Goal: Check status: Check status

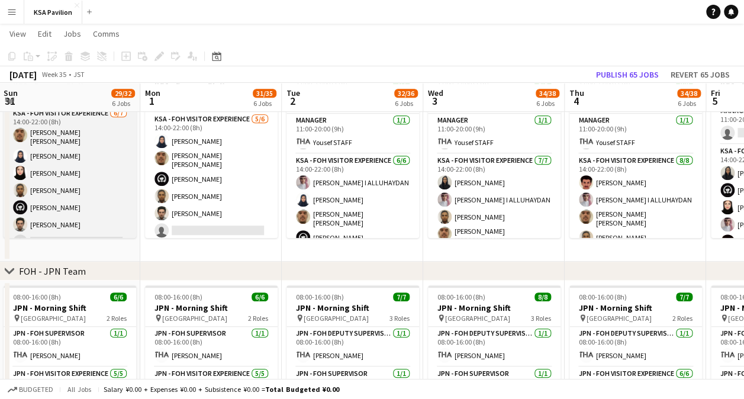
scroll to position [49, 0]
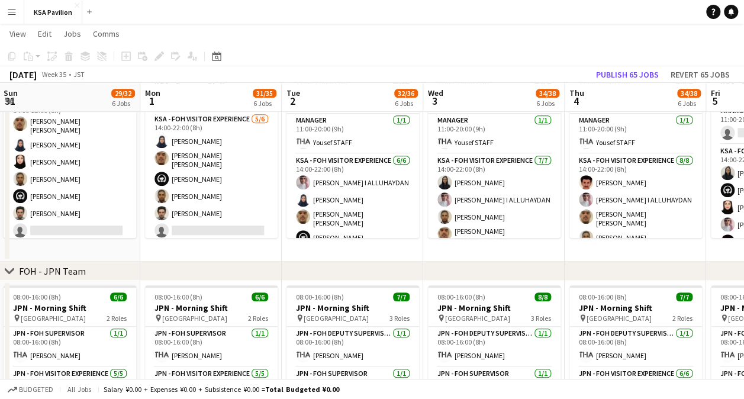
click at [148, 266] on div "chevron-right FOH - JPN Team" at bounding box center [372, 270] width 744 height 19
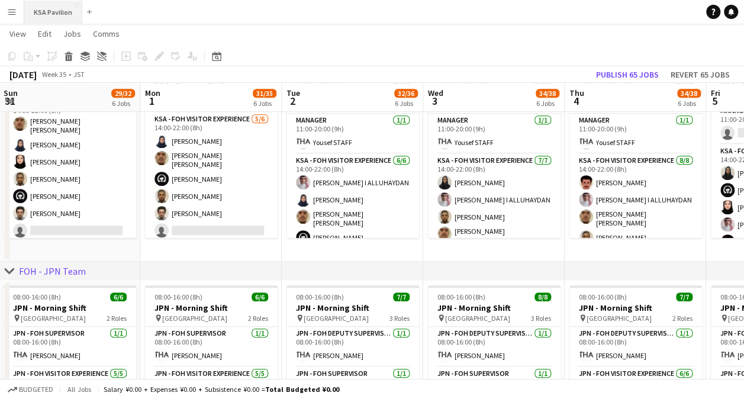
scroll to position [0, 284]
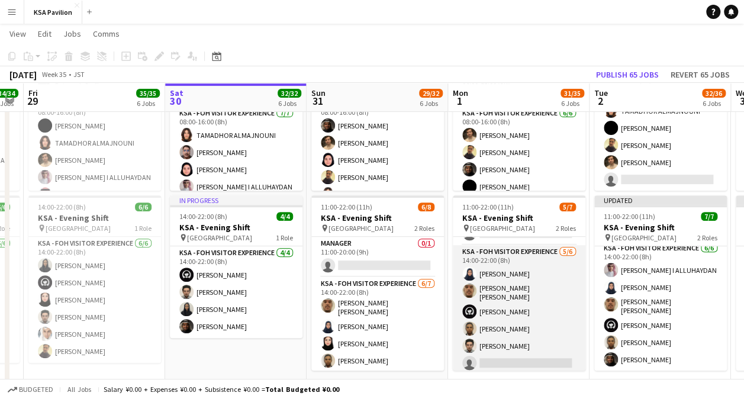
scroll to position [28, 0]
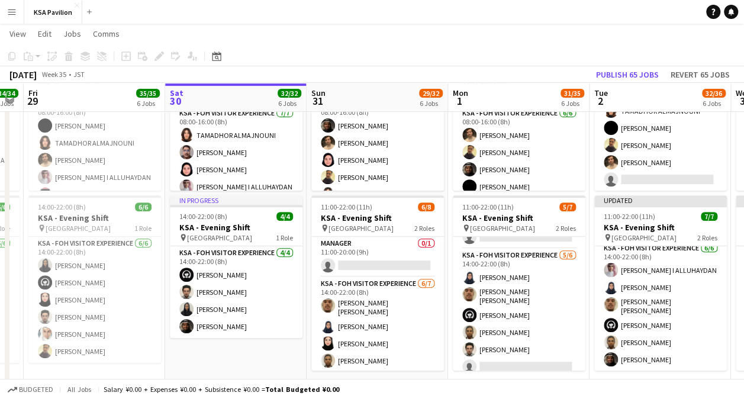
click at [298, 360] on app-date-cell "In progress 06:00-16:00 (10h) 8/8 KSA - Morning Shift pin [GEOGRAPHIC_DATA] 2 R…" at bounding box center [235, 202] width 141 height 383
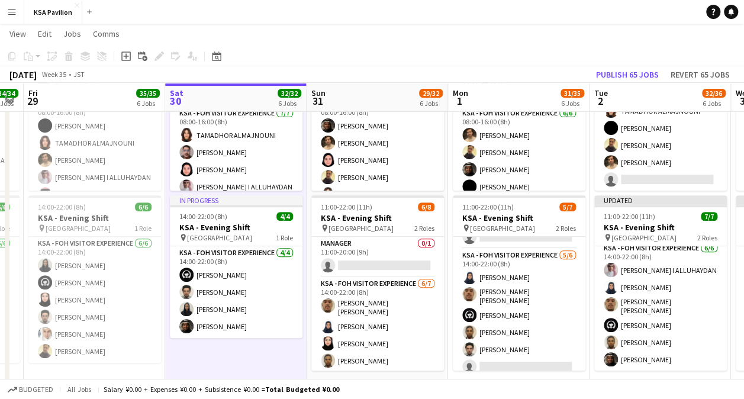
click at [307, 357] on app-date-cell "06:00-16:00 (10h) 6/7 KSA - Morning Shift pin Saudi Arabia Pavilion 2 Roles LEA…" at bounding box center [376, 202] width 141 height 383
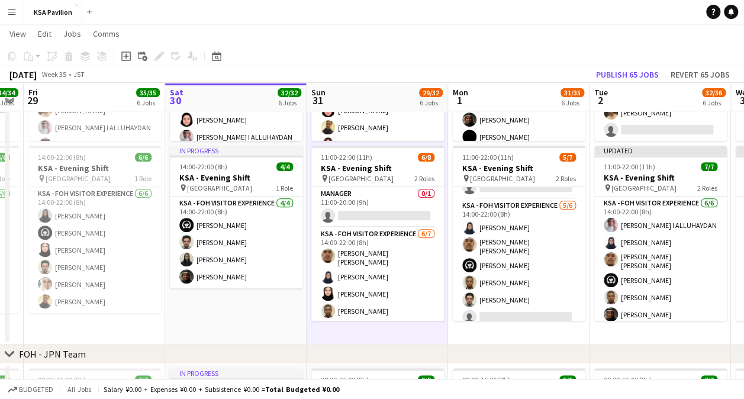
scroll to position [45, 0]
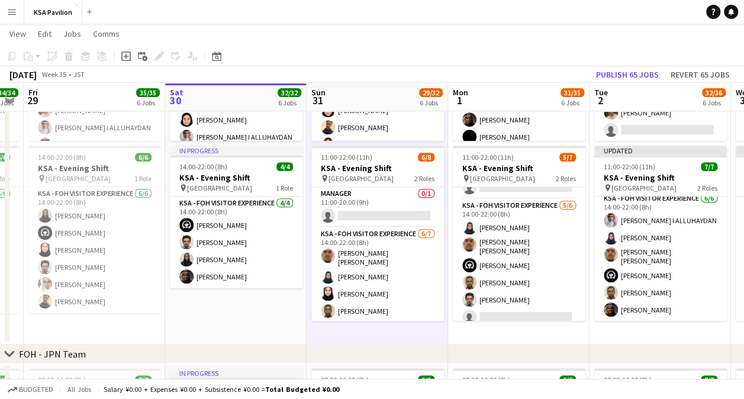
click at [264, 299] on app-date-cell "In progress 06:00-16:00 (10h) 8/8 KSA - Morning Shift pin [GEOGRAPHIC_DATA] 2 R…" at bounding box center [235, 152] width 141 height 383
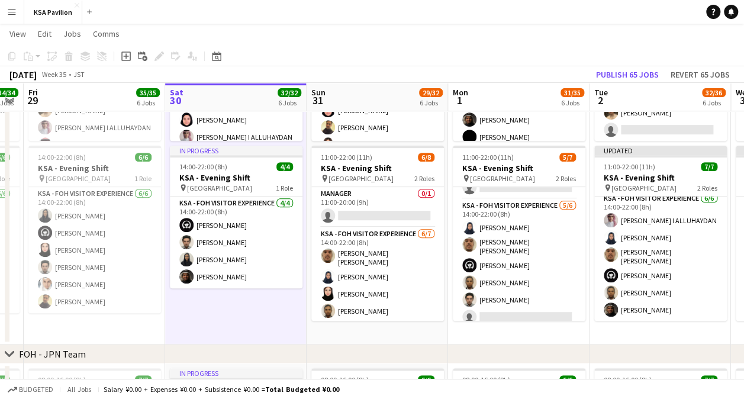
click at [318, 348] on div "chevron-right FOH - JPN Team" at bounding box center [372, 353] width 744 height 19
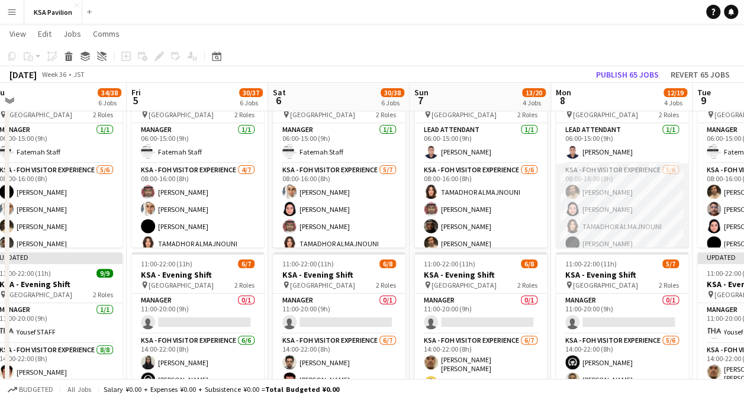
scroll to position [41, 0]
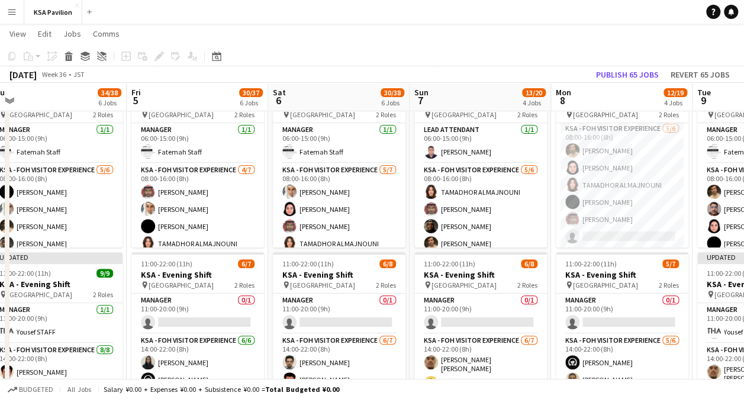
click at [277, 22] on app-navbar "Menu Boards Boards Boards All jobs Status Workforce Workforce My Workforce Recr…" at bounding box center [372, 12] width 744 height 24
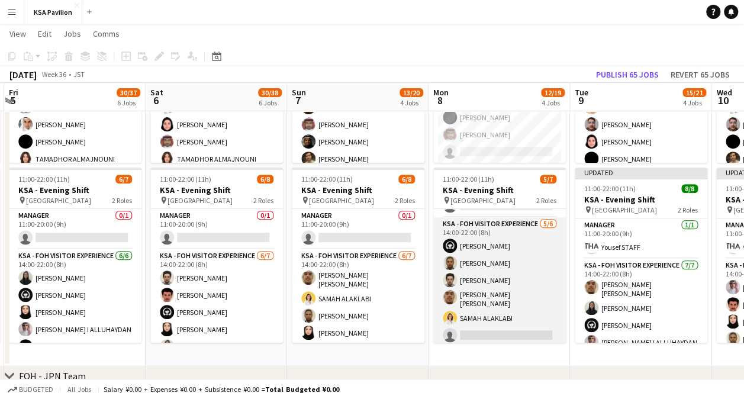
scroll to position [0, 0]
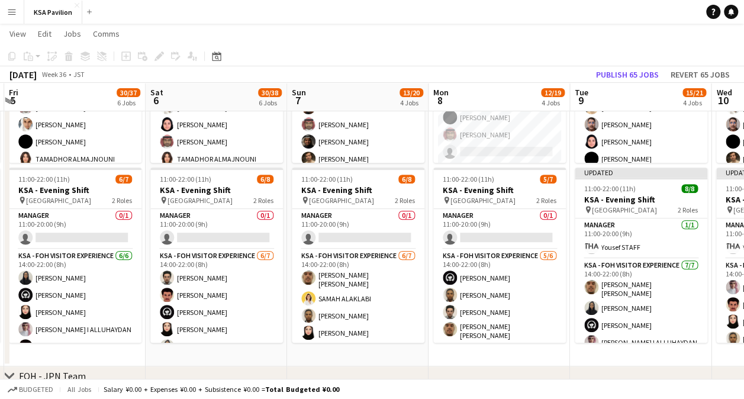
click at [312, 42] on app-page-menu "View Day view expanded Day view collapsed Month view Date picker Jump to [DATE]…" at bounding box center [372, 35] width 744 height 22
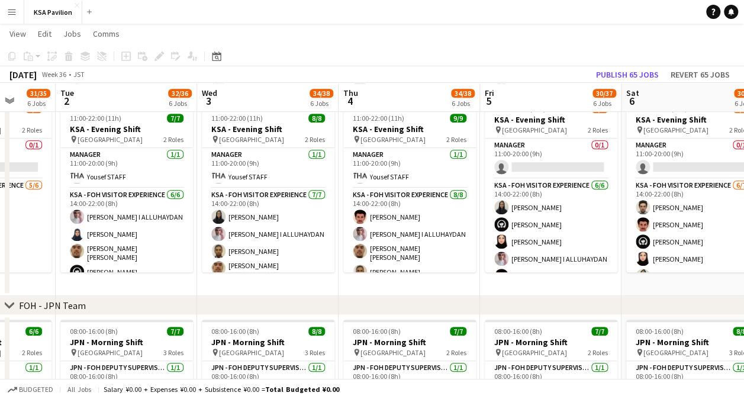
scroll to position [45, 0]
